Goal: Ask a question: Seek information or help from site administrators or community

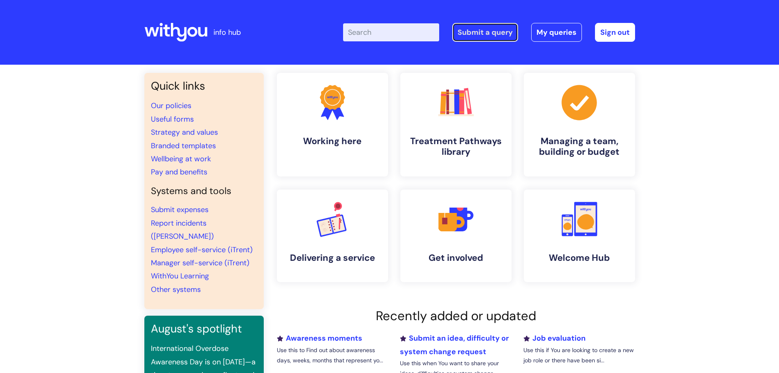
click at [478, 36] on link "Submit a query" at bounding box center [485, 32] width 66 height 19
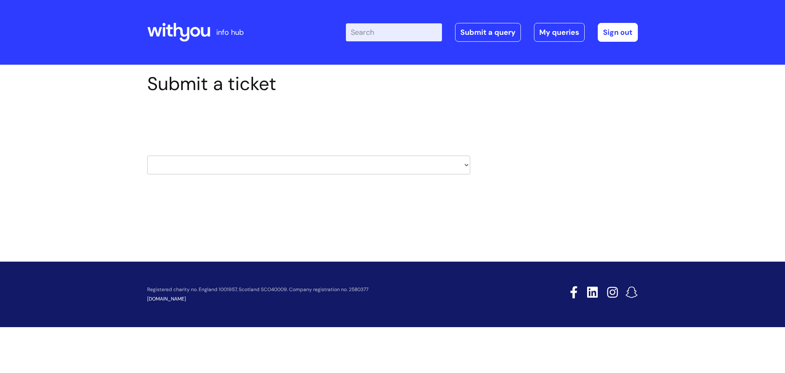
click at [211, 173] on select "HR / People IT and Support Clinical Drug Alerts Finance Accounts Data Support T…" at bounding box center [308, 164] width 323 height 19
select select "hr_/_people"
click at [147, 155] on select "HR / People IT and Support Clinical Drug Alerts Finance Accounts Data Support T…" at bounding box center [308, 164] width 323 height 19
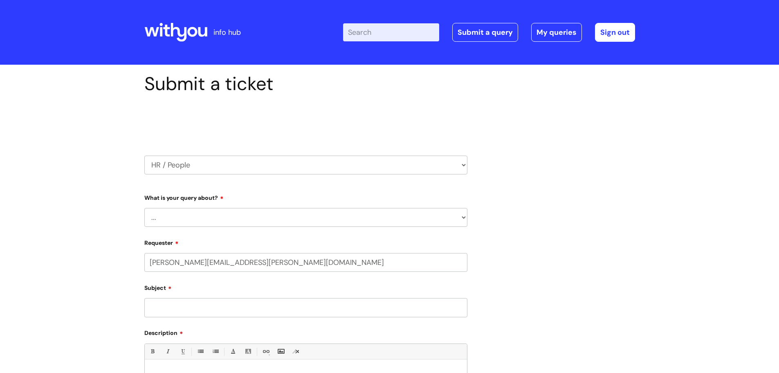
select select "80004286532"
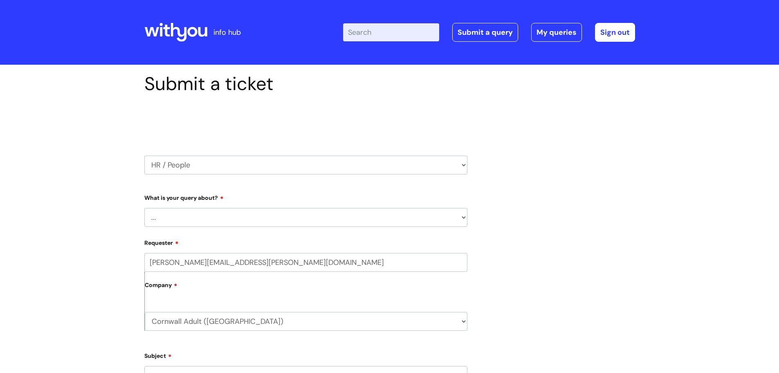
click at [231, 210] on select "... Absence Query Holiday Query Employee change request General HR Query iTrent…" at bounding box center [305, 217] width 323 height 19
select select "General HR Query"
click at [144, 208] on select "... Absence Query Holiday Query Employee change request General HR Query iTrent…" at bounding box center [305, 217] width 323 height 19
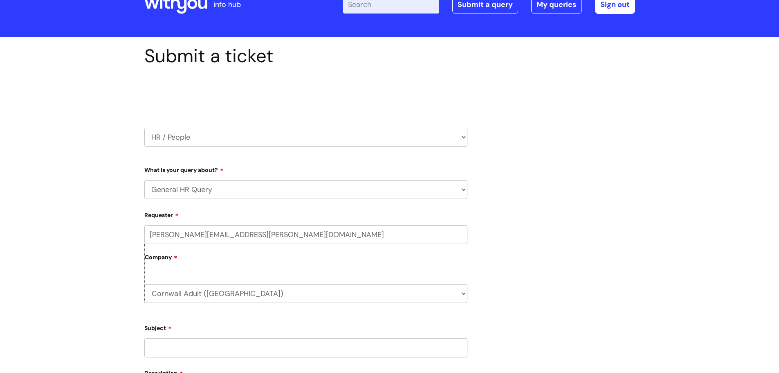
scroll to position [82, 0]
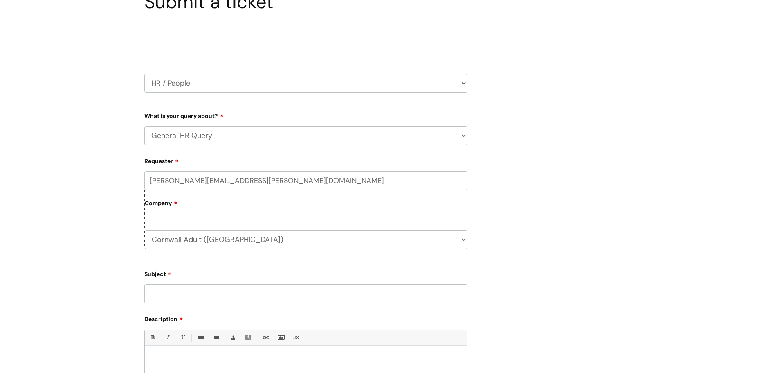
click at [191, 292] on input "Subject" at bounding box center [305, 293] width 323 height 19
type input "Leaver query"
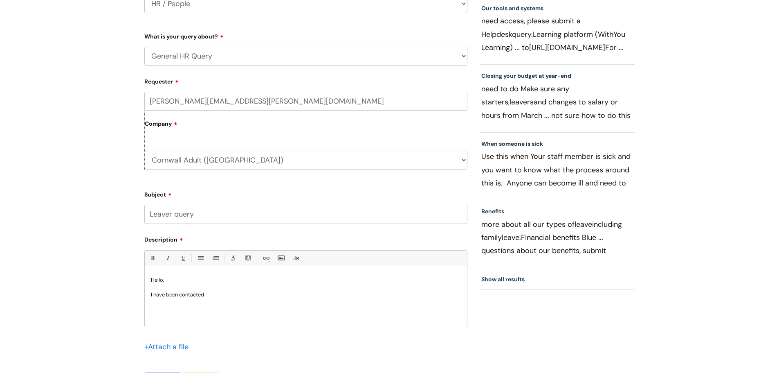
scroll to position [168, 0]
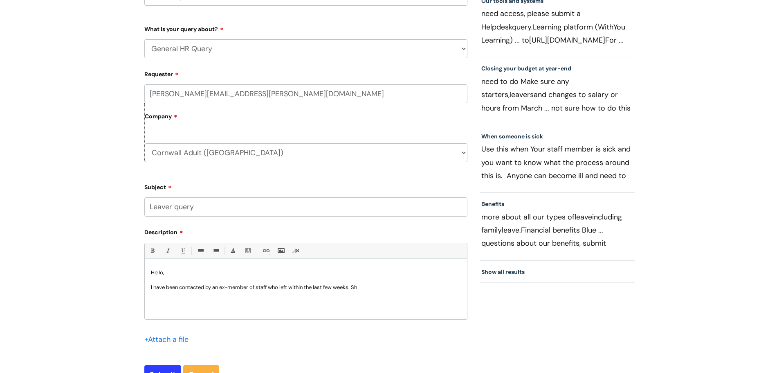
click at [221, 287] on p "I have been contacted by an ex-member of staff who left within the last few wee…" at bounding box center [306, 286] width 310 height 7
drag, startPoint x: 263, startPoint y: 287, endPoint x: 431, endPoint y: 293, distance: 168.2
click at [431, 293] on div "Hello, I have been contacted by ex-member of staff who left within the last few…" at bounding box center [306, 291] width 322 height 56
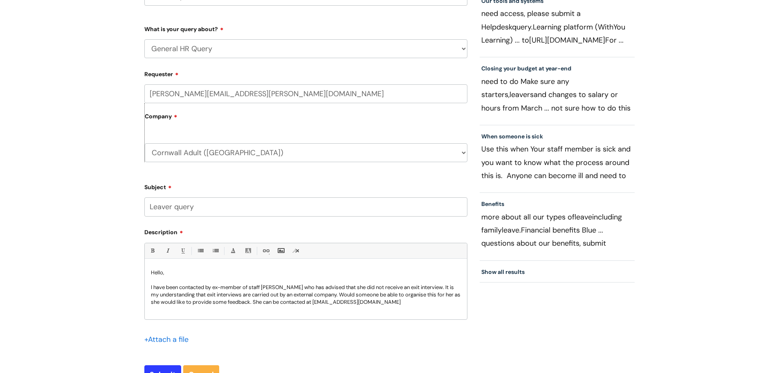
click at [274, 304] on p "I have been contacted by ex-member of staff [PERSON_NAME] who has advised that …" at bounding box center [306, 294] width 310 height 22
click at [264, 303] on p "I have been contacted by ex-member of staff [PERSON_NAME] who has advised that …" at bounding box center [306, 294] width 310 height 22
click at [269, 289] on p "I have been contacted by ex-member of staff [PERSON_NAME] who has advised that …" at bounding box center [306, 294] width 310 height 22
click at [330, 310] on div "Hello, I have been contacted by an ex-member of staff, [PERSON_NAME], who has a…" at bounding box center [306, 291] width 322 height 56
click at [321, 299] on p "I have been contacted by an ex-member of staff, [PERSON_NAME], who has advised …" at bounding box center [306, 294] width 310 height 22
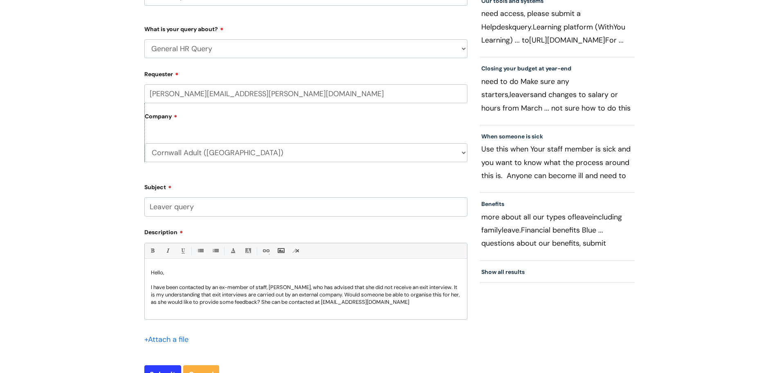
click at [449, 303] on p "I have been contacted by an ex-member of staff, [PERSON_NAME], who has advised …" at bounding box center [306, 294] width 310 height 22
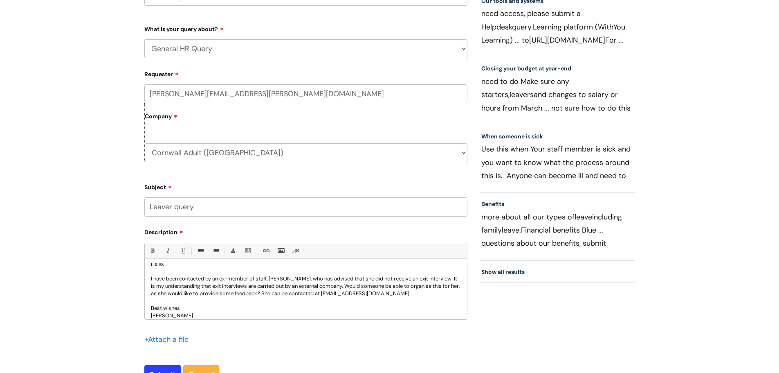
drag, startPoint x: 376, startPoint y: 294, endPoint x: 443, endPoint y: 294, distance: 67.1
click at [443, 294] on p "I have been contacted by an ex-member of staff, [PERSON_NAME], who has advised …" at bounding box center [306, 286] width 310 height 22
click at [269, 250] on link "Link" at bounding box center [265, 250] width 10 height 10
drag, startPoint x: 278, startPoint y: 272, endPoint x: 302, endPoint y: 293, distance: 31.9
click at [278, 272] on link "Unlink" at bounding box center [301, 272] width 79 height 11
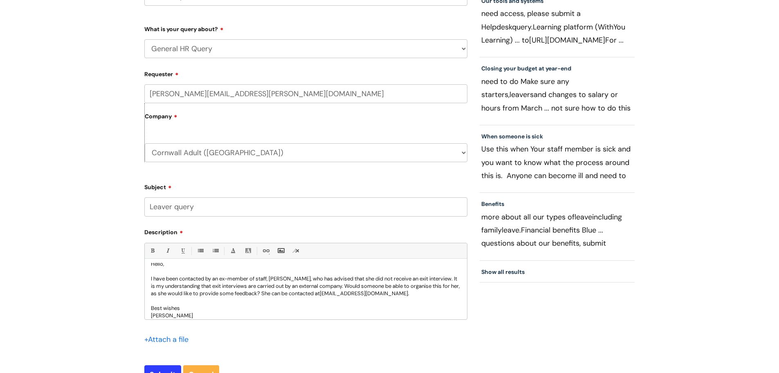
click at [317, 307] on p "Best wishes" at bounding box center [306, 307] width 310 height 7
drag, startPoint x: 443, startPoint y: 292, endPoint x: 377, endPoint y: 293, distance: 66.7
click at [377, 293] on p "I have been contacted by an ex-member of staff, [PERSON_NAME], who has advised …" at bounding box center [306, 286] width 310 height 22
click at [265, 249] on link "Link" at bounding box center [265, 250] width 10 height 10
click at [279, 261] on link "Insert Link ..." at bounding box center [301, 261] width 79 height 11
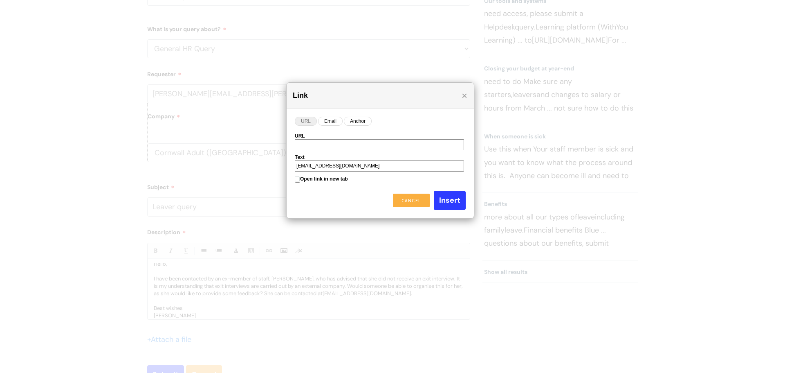
drag, startPoint x: 361, startPoint y: 168, endPoint x: 285, endPoint y: 171, distance: 76.5
click at [285, 171] on body "info hub Enter your search term here... Search Submit a query My queries Welcom…" at bounding box center [392, 18] width 785 height 373
click at [307, 146] on input "URL" at bounding box center [379, 144] width 169 height 11
click at [328, 121] on link "Email" at bounding box center [330, 121] width 25 height 9
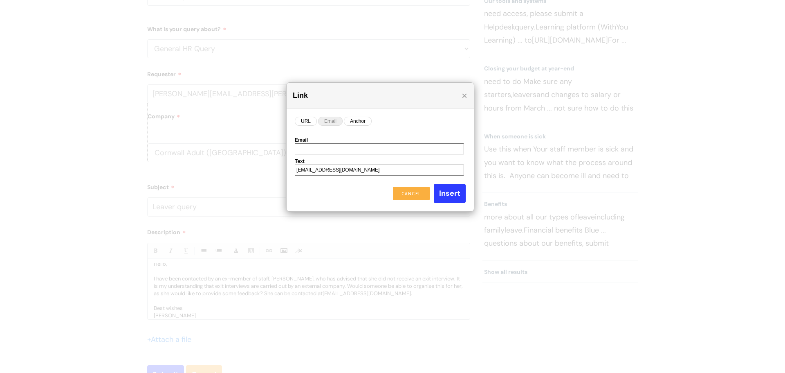
click at [316, 145] on input "Email" at bounding box center [379, 148] width 169 height 11
paste input "[EMAIL_ADDRESS][DOMAIN_NAME]"
type input "[EMAIL_ADDRESS][DOMAIN_NAME]"
click at [449, 197] on input "Insert" at bounding box center [450, 193] width 32 height 19
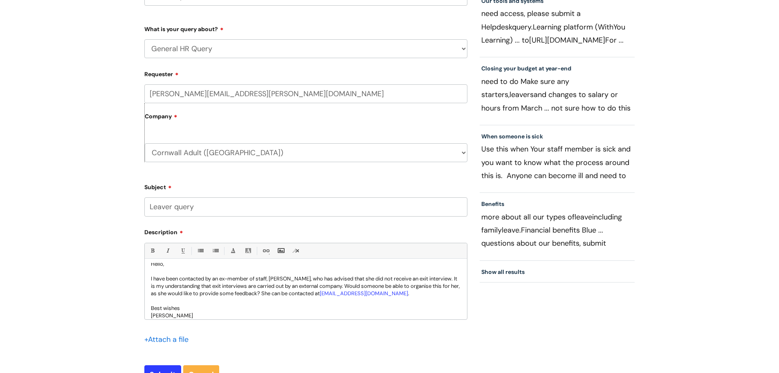
click at [350, 308] on p "Best wishes" at bounding box center [306, 307] width 310 height 7
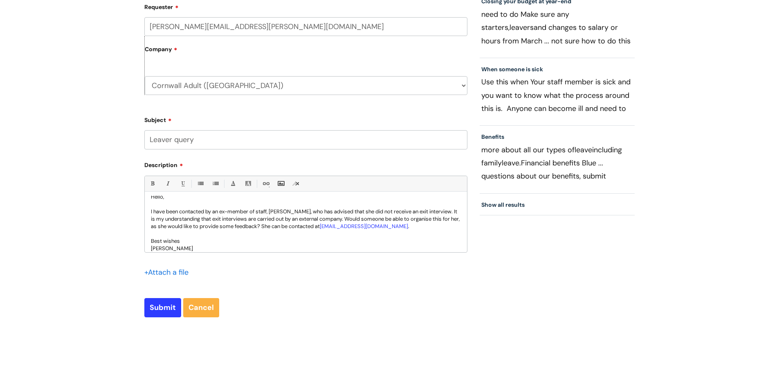
scroll to position [15, 0]
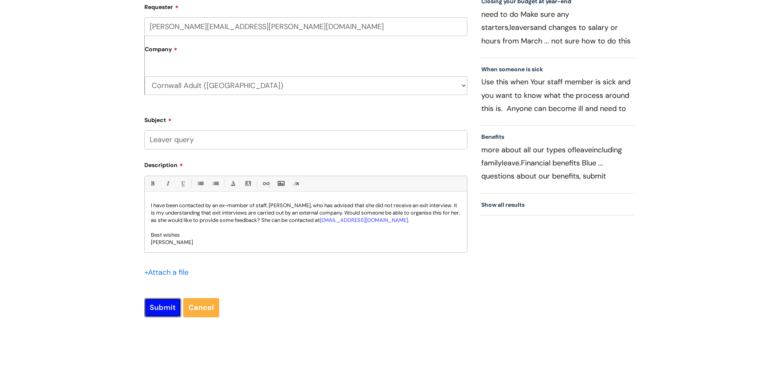
click at [153, 306] on input "Submit" at bounding box center [162, 307] width 37 height 19
type input "Please Wait..."
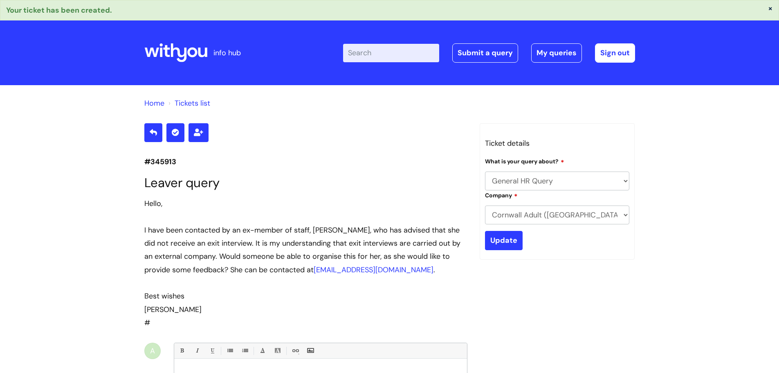
select select "General HR Query"
